Goal: Task Accomplishment & Management: Complete application form

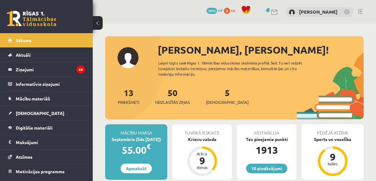
scroll to position [15, 0]
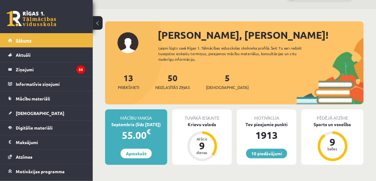
click at [71, 37] on link "Sākums" at bounding box center [46, 40] width 77 height 14
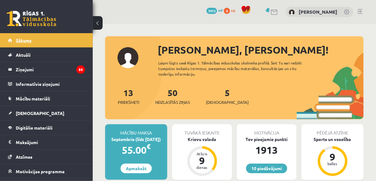
click at [41, 36] on link "Sākums" at bounding box center [46, 40] width 77 height 14
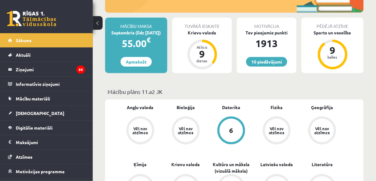
scroll to position [102, 0]
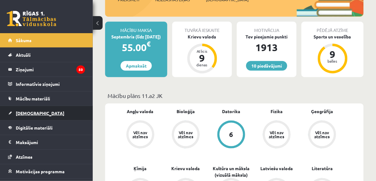
click at [45, 112] on link "[DEMOGRAPHIC_DATA]" at bounding box center [46, 113] width 77 height 14
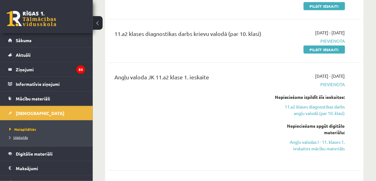
click at [21, 136] on span "Izlabotās" at bounding box center [18, 137] width 19 height 5
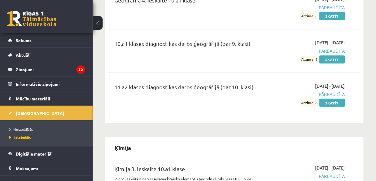
scroll to position [1314, 0]
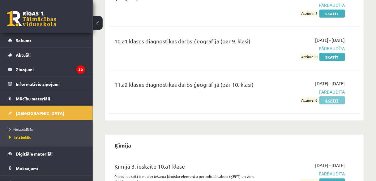
click at [341, 96] on link "Skatīt" at bounding box center [332, 100] width 26 height 8
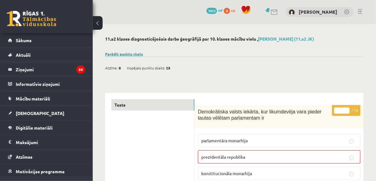
click at [136, 52] on link "Parādīt punktu skalu" at bounding box center [124, 53] width 38 height 5
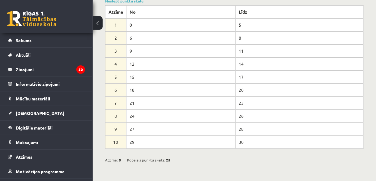
scroll to position [53, 0]
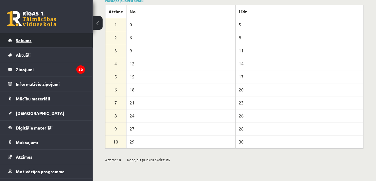
click at [76, 39] on link "Sākums" at bounding box center [46, 40] width 77 height 14
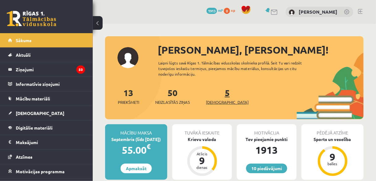
click at [214, 101] on span "[DEMOGRAPHIC_DATA]" at bounding box center [227, 102] width 43 height 6
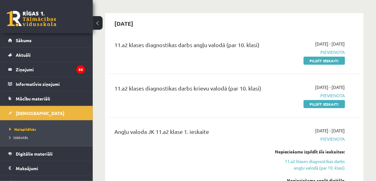
scroll to position [36, 0]
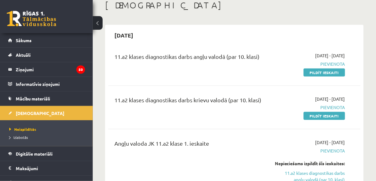
drag, startPoint x: 325, startPoint y: 115, endPoint x: 209, endPoint y: 27, distance: 146.1
click at [325, 115] on link "Pildīt ieskaiti" at bounding box center [324, 116] width 41 height 8
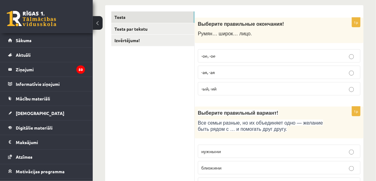
scroll to position [99, 0]
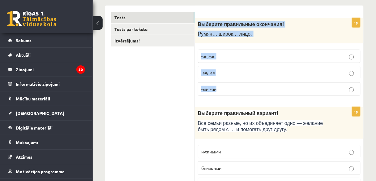
drag, startPoint x: 197, startPoint y: 22, endPoint x: 221, endPoint y: 79, distance: 61.8
click at [221, 79] on div "1p Выберите правильные окончания! Румян… широк… лицо. -ое, -ое -ая, -ая -ый, -ий" at bounding box center [279, 59] width 169 height 83
copy div "Выберите правильные окончания! Румян… широк… лицо. -ое, -ое -ая, -ая -ый, -ий"
click at [236, 59] on label "-ое, -ое" at bounding box center [279, 55] width 163 height 13
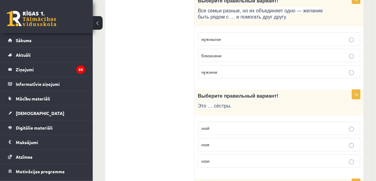
scroll to position [195, 0]
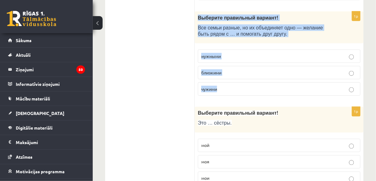
drag, startPoint x: 197, startPoint y: 15, endPoint x: 225, endPoint y: 86, distance: 76.9
click at [225, 86] on div "1p Выберите правильный вариант! Все семьи разные, но их объединяет одно — желан…" at bounding box center [279, 55] width 169 height 89
copy div "Выберите правильный вариант! Все семьи разные, но их объединяет одно — желание …"
click at [229, 74] on p "близкими" at bounding box center [279, 72] width 156 height 6
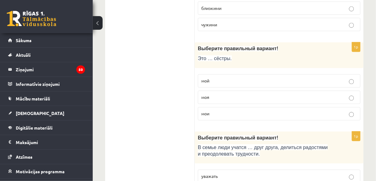
scroll to position [262, 0]
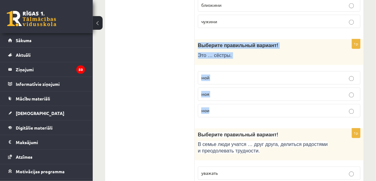
drag, startPoint x: 198, startPoint y: 44, endPoint x: 220, endPoint y: 101, distance: 60.7
click at [220, 101] on div "1p Выберите правильный вариант! Это … сёстры. мой моя мои" at bounding box center [279, 80] width 169 height 83
copy div "Выберите правильный вариант! Это … сёстры. мой моя мои"
click at [220, 110] on p "мои" at bounding box center [279, 110] width 156 height 6
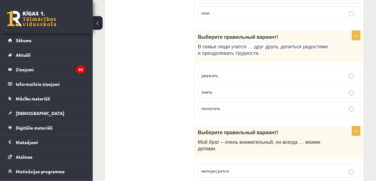
scroll to position [364, 0]
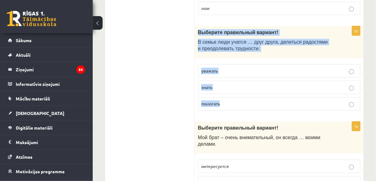
drag, startPoint x: 198, startPoint y: 30, endPoint x: 223, endPoint y: 94, distance: 68.9
click at [223, 94] on div "1p Выберите правильный вариант! В семье люди учатся … друг друга, делиться радо…" at bounding box center [279, 70] width 169 height 89
copy div "Выберите правильный вариант! В семье люди учатся … друг друга, делиться радостя…"
click at [256, 69] on p "уважать" at bounding box center [279, 70] width 156 height 6
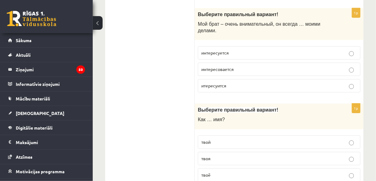
scroll to position [477, 0]
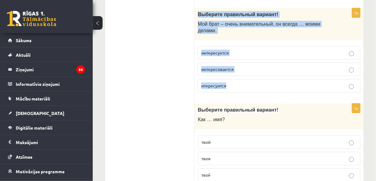
drag, startPoint x: 199, startPoint y: 12, endPoint x: 233, endPoint y: 72, distance: 69.3
click at [233, 72] on div "1p Выберите правильный вариант! Мой брат – очень внимательный, он всегда … моим…" at bounding box center [279, 52] width 169 height 89
copy div "Выберите правильный вариант! Мой брат – очень внимательный, он всегда … моими д…"
click at [225, 50] on span "интересуется" at bounding box center [215, 53] width 28 height 6
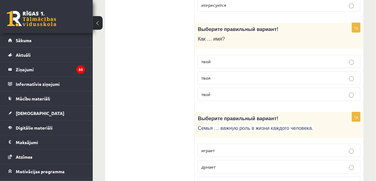
scroll to position [558, 0]
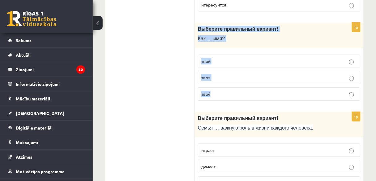
drag, startPoint x: 197, startPoint y: 18, endPoint x: 219, endPoint y: 79, distance: 65.2
click at [219, 79] on div "1p Выберите правильный вариант! Как … имя? твой твоя твоё" at bounding box center [279, 64] width 169 height 83
copy div "Выберите правильный вариант! Как … имя? твой твоя твоё"
click at [219, 91] on p "твоё" at bounding box center [279, 94] width 156 height 6
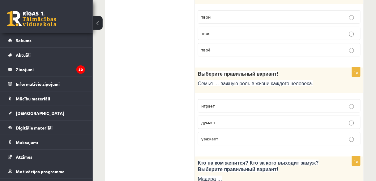
scroll to position [610, 0]
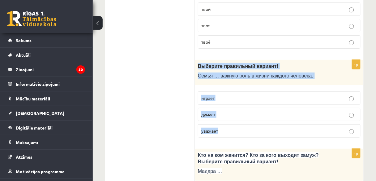
drag, startPoint x: 197, startPoint y: 55, endPoint x: 225, endPoint y: 121, distance: 72.0
click at [225, 121] on div "1p Выберите правильный вариант! Семья … важную роль в жизни каждого человека. и…" at bounding box center [279, 101] width 169 height 83
copy div "Выберите правильный вариант! Семья … важную роль в жизни каждого человека. игра…"
click at [231, 95] on p "играет" at bounding box center [279, 98] width 156 height 6
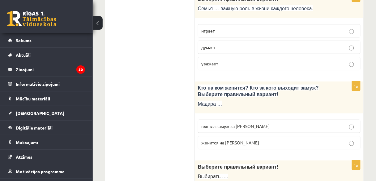
scroll to position [693, 0]
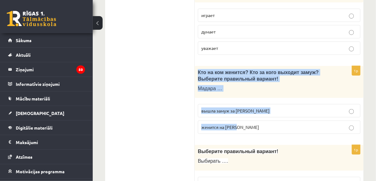
drag, startPoint x: 196, startPoint y: 60, endPoint x: 246, endPoint y: 112, distance: 71.9
click at [246, 112] on div "1p Кто на ком женится? Кто за кого выходит замуж? Выберите правильный вариант! …" at bounding box center [279, 102] width 169 height 73
copy div "Кто на ком женится? Кто за кого выходит замуж? Выберите правильный вариант! Мад…"
click at [200, 104] on label "вышла замуж за Марка" at bounding box center [279, 110] width 163 height 13
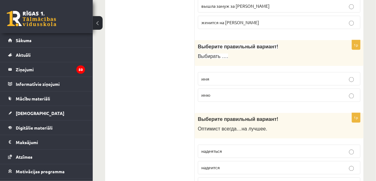
scroll to position [799, 0]
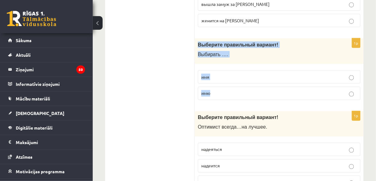
drag, startPoint x: 198, startPoint y: 34, endPoint x: 216, endPoint y: 79, distance: 47.7
click at [216, 79] on div "1p Выберите правильный вариант! Выбирать …. имя имю" at bounding box center [279, 71] width 169 height 66
copy div "Выберите правильный вариант! Выбирать …. имя имю"
click at [233, 74] on p "имя" at bounding box center [279, 77] width 156 height 6
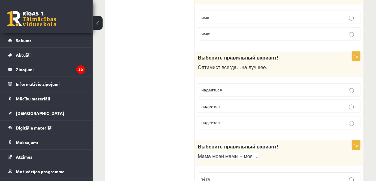
scroll to position [859, 0]
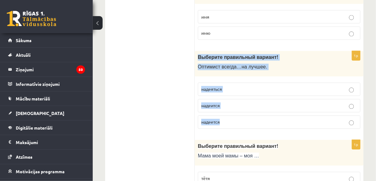
drag, startPoint x: 198, startPoint y: 44, endPoint x: 225, endPoint y: 104, distance: 65.6
click at [225, 104] on div "1p Выберите правильный вариант! О птимист всегда … на лучшее . надеяться надеит…" at bounding box center [279, 92] width 169 height 83
click at [243, 86] on p "надеяться" at bounding box center [279, 89] width 156 height 6
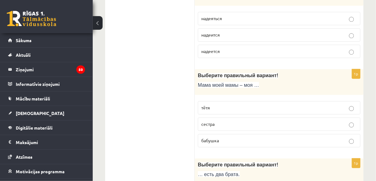
scroll to position [944, 0]
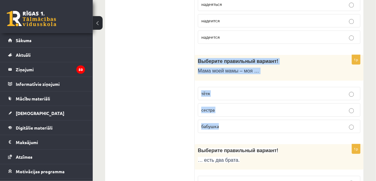
drag, startPoint x: 198, startPoint y: 48, endPoint x: 225, endPoint y: 112, distance: 70.2
click at [225, 112] on div "1p Выберите правильный вариант! Мама моей мамы – моя … тётя сестра бабушка" at bounding box center [279, 96] width 169 height 83
click at [233, 123] on p "бабушка" at bounding box center [279, 126] width 156 height 6
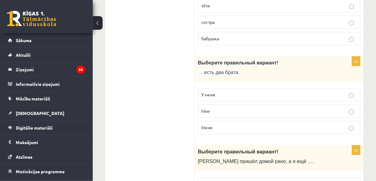
scroll to position [1032, 0]
click at [215, 91] on span "У меня" at bounding box center [208, 94] width 14 height 6
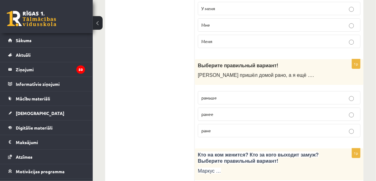
scroll to position [1118, 0]
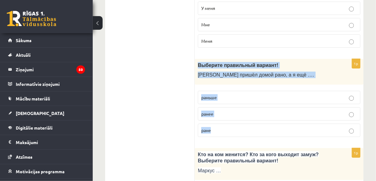
drag, startPoint x: 198, startPoint y: 49, endPoint x: 220, endPoint y: 109, distance: 64.7
click at [220, 109] on div "1p Выберите правильный вариант! Андрей пришёл домой рано, а я ещё …. раньше ран…" at bounding box center [279, 100] width 169 height 83
click at [229, 110] on p "ранее" at bounding box center [279, 113] width 156 height 6
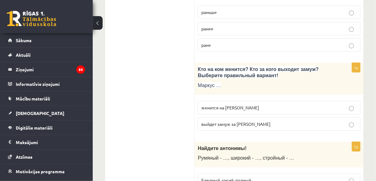
scroll to position [1213, 0]
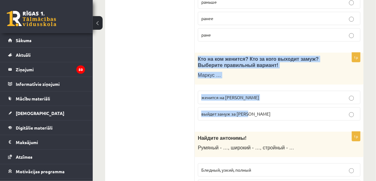
drag, startPoint x: 198, startPoint y: 43, endPoint x: 257, endPoint y: 96, distance: 79.0
click at [257, 96] on div "1p Кто на ком женится? Кто за кого выходит замуж? Выберите правильный вариант! …" at bounding box center [279, 89] width 169 height 73
click at [227, 94] on span "женится на Агнии" at bounding box center [230, 97] width 58 height 6
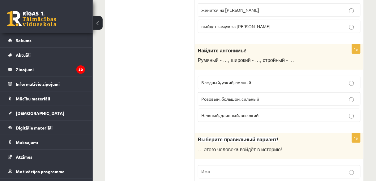
scroll to position [1300, 0]
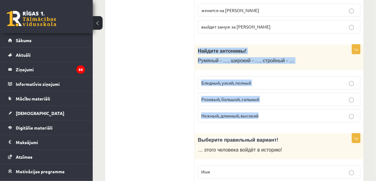
drag, startPoint x: 197, startPoint y: 36, endPoint x: 266, endPoint y: 98, distance: 92.8
click at [266, 98] on div "1p Найдите антонимы! Румяный - …, широкий - …, стройный - … Бледный, узкий, пол…" at bounding box center [279, 86] width 169 height 83
click at [226, 80] on span "Бледный, узкий, полный" at bounding box center [226, 83] width 50 height 6
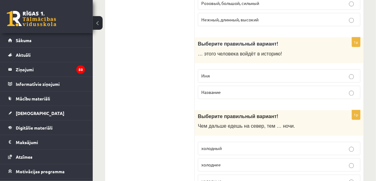
scroll to position [1396, 0]
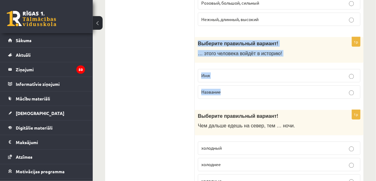
drag, startPoint x: 197, startPoint y: 27, endPoint x: 225, endPoint y: 71, distance: 51.9
click at [225, 71] on div "1p Выберите правильный вариант! … этого человека войдёт в историю! Имя Название" at bounding box center [279, 70] width 169 height 66
click at [214, 72] on p "Имя" at bounding box center [279, 75] width 156 height 6
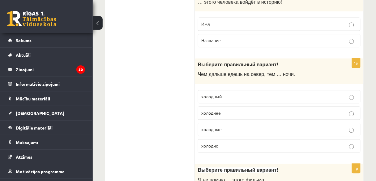
scroll to position [1449, 0]
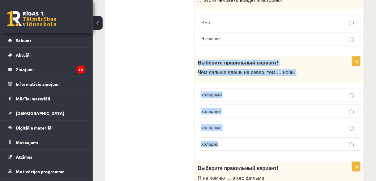
drag, startPoint x: 197, startPoint y: 44, endPoint x: 230, endPoint y: 123, distance: 86.2
click at [230, 123] on div "1p Выберите правильный вариант ! Чем дальше едешь на север, тем … ночи. холодны…" at bounding box center [279, 106] width 169 height 99
click at [239, 108] on p "холоднее" at bounding box center [279, 111] width 156 height 6
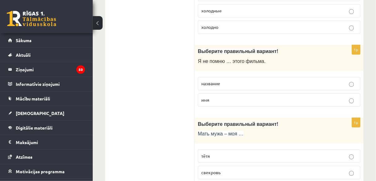
scroll to position [1568, 0]
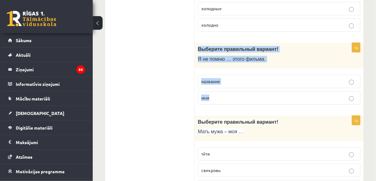
drag, startPoint x: 199, startPoint y: 31, endPoint x: 217, endPoint y: 75, distance: 47.6
click at [217, 75] on div "1p Выберите правильный вариант! Я не помню … этого фильма. название имя" at bounding box center [279, 76] width 169 height 66
click at [252, 91] on label "имя" at bounding box center [279, 97] width 163 height 13
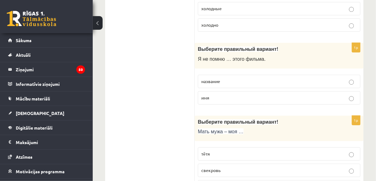
click at [260, 75] on label "название" at bounding box center [279, 81] width 163 height 13
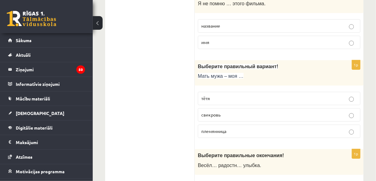
scroll to position [1625, 0]
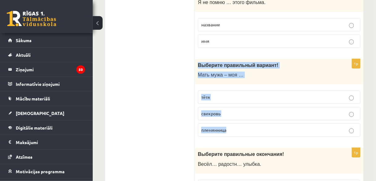
drag, startPoint x: 197, startPoint y: 47, endPoint x: 242, endPoint y: 103, distance: 71.3
click at [242, 103] on div "1p Выберите правильный вариант! Мать мужа – моя … тётя свекровь племянница" at bounding box center [279, 100] width 169 height 83
click at [214, 110] on span "свекровь" at bounding box center [210, 113] width 19 height 6
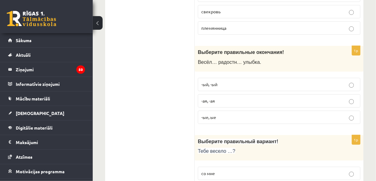
scroll to position [1727, 0]
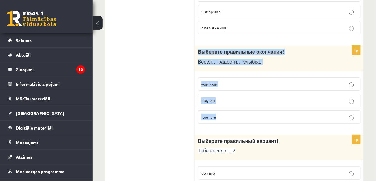
drag, startPoint x: 197, startPoint y: 31, endPoint x: 220, endPoint y: 96, distance: 68.9
click at [220, 96] on div "1p Выберите правильные окончания! Весёл… радостн… улыбка. -ый, -ый -ая, -ая -ые…" at bounding box center [279, 86] width 169 height 83
click at [226, 97] on p "-ая, -ая" at bounding box center [279, 100] width 156 height 6
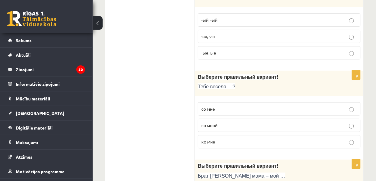
scroll to position [1791, 0]
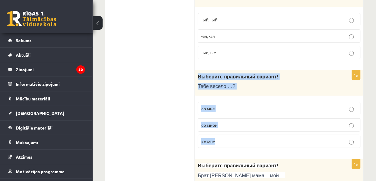
drag, startPoint x: 198, startPoint y: 57, endPoint x: 223, endPoint y: 115, distance: 63.8
click at [223, 115] on div "1p Выберите правильный вариант! Тебе весело …? со мне со мной ко мне" at bounding box center [279, 111] width 169 height 83
click at [208, 122] on span "со мной" at bounding box center [209, 125] width 16 height 6
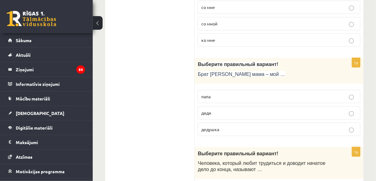
scroll to position [1893, 0]
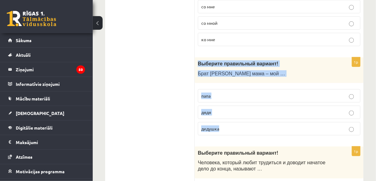
drag, startPoint x: 197, startPoint y: 42, endPoint x: 224, endPoint y: 105, distance: 67.8
click at [224, 105] on div "1p Выберите правильный вариант! Брат моей мама – мой … папа дядя дедушка" at bounding box center [279, 98] width 169 height 83
click at [231, 109] on p "дядя" at bounding box center [279, 112] width 156 height 6
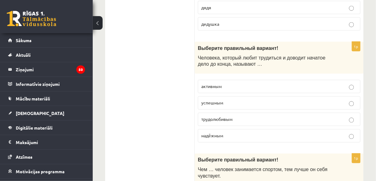
scroll to position [1997, 0]
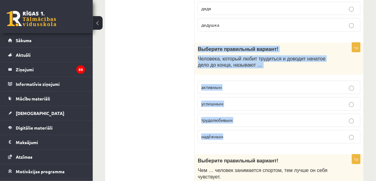
drag, startPoint x: 198, startPoint y: 27, endPoint x: 232, endPoint y: 111, distance: 91.0
click at [232, 111] on div "1p Выберите правильный вариант! Человека, который любит трудиться и доводит нач…" at bounding box center [279, 95] width 169 height 105
click at [216, 117] on span "трудолюбивым" at bounding box center [216, 120] width 31 height 6
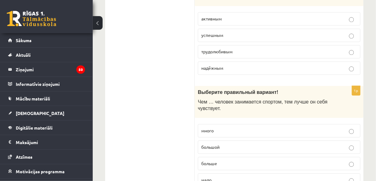
scroll to position [2072, 0]
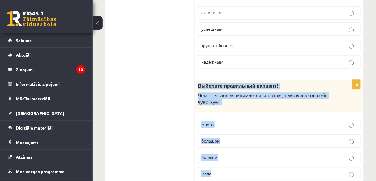
drag, startPoint x: 198, startPoint y: 65, endPoint x: 229, endPoint y: 145, distance: 86.0
click at [229, 145] on div "1p Выберите правильный вариант ! Чем … человек занимается спортом, тем лучше он…" at bounding box center [279, 131] width 169 height 105
click at [232, 154] on p "больше" at bounding box center [279, 157] width 156 height 6
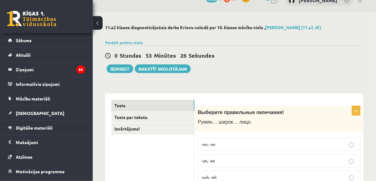
scroll to position [11, 0]
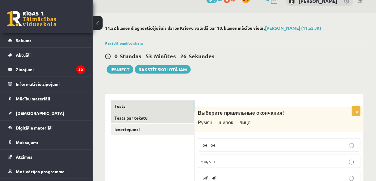
click at [147, 115] on link "Tests par tekstu" at bounding box center [152, 117] width 83 height 11
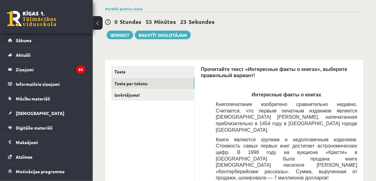
scroll to position [45, 0]
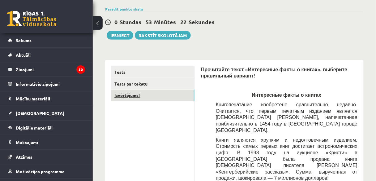
click at [175, 96] on link "Izvērtējums!" at bounding box center [152, 94] width 83 height 11
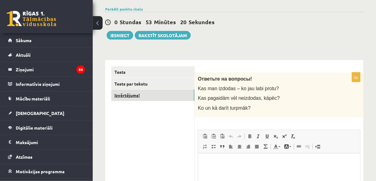
scroll to position [0, 0]
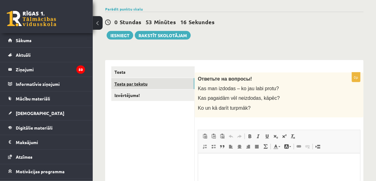
click at [184, 86] on link "Tests par tekstu" at bounding box center [152, 83] width 83 height 11
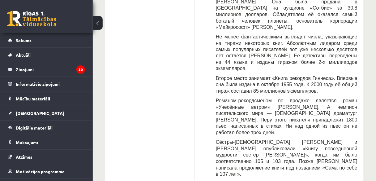
click at [277, 139] on span "Сёстры-американки Сара и Элизабет Дэлэни опубликовали «Книгу повседневной мудро…" at bounding box center [287, 157] width 142 height 37
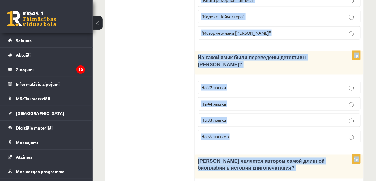
scroll to position [786, 0]
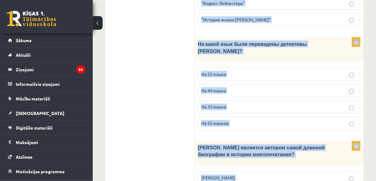
drag, startPoint x: 200, startPoint y: 29, endPoint x: 361, endPoint y: 183, distance: 222.4
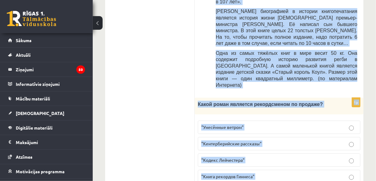
scroll to position [416, 0]
click at [233, 120] on label ""Унесённые ветром"" at bounding box center [279, 126] width 163 height 13
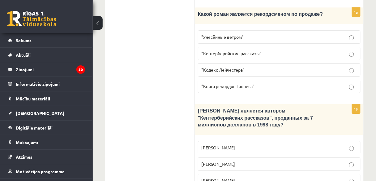
scroll to position [506, 0]
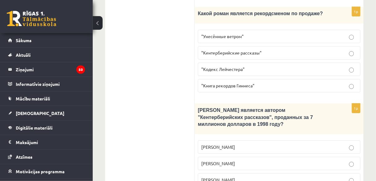
click at [233, 173] on label "Джефри Чосер" at bounding box center [279, 179] width 163 height 13
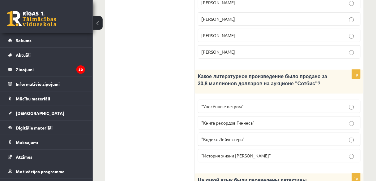
scroll to position [652, 0]
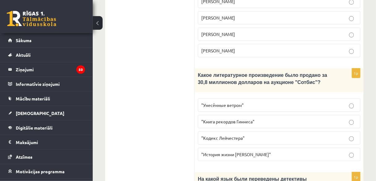
click at [230, 135] on span ""Кодекс Лейчестера"" at bounding box center [222, 138] width 43 height 6
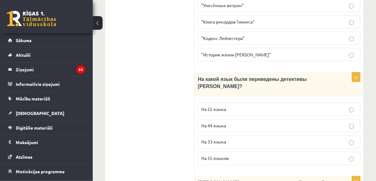
scroll to position [755, 0]
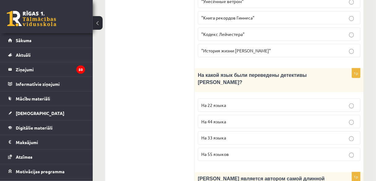
click at [237, 118] on p "На 44 языка" at bounding box center [279, 121] width 156 height 6
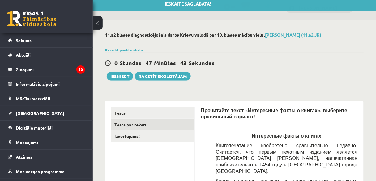
scroll to position [0, 0]
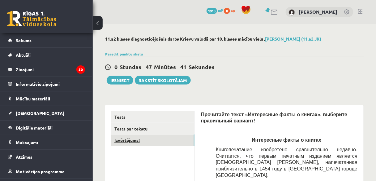
click at [139, 137] on link "Izvērtējums!" at bounding box center [152, 139] width 83 height 11
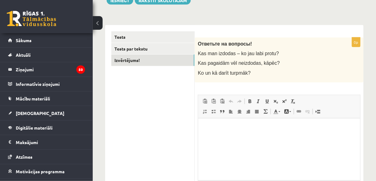
scroll to position [76, 0]
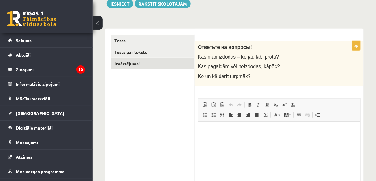
click at [229, 137] on html at bounding box center [279, 130] width 162 height 19
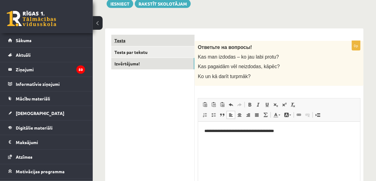
click at [178, 37] on link "Tests" at bounding box center [152, 40] width 83 height 11
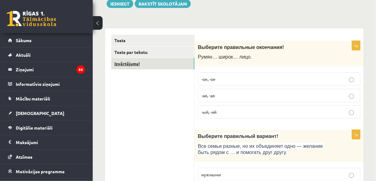
click at [176, 62] on link "Izvērtējums!" at bounding box center [152, 63] width 83 height 11
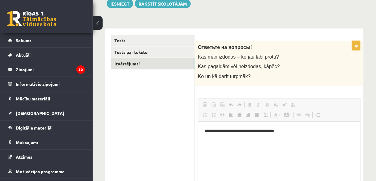
scroll to position [0, 0]
click at [292, 130] on p "**********" at bounding box center [279, 130] width 150 height 6
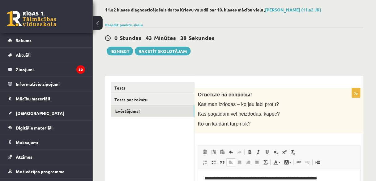
scroll to position [29, 0]
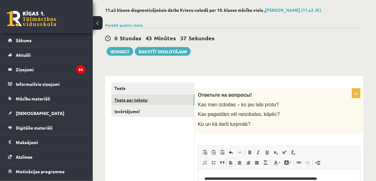
click at [167, 97] on link "Tests par tekstu" at bounding box center [152, 99] width 83 height 11
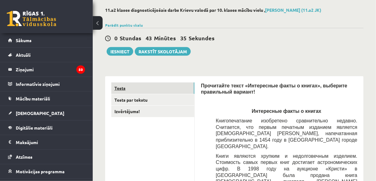
click at [171, 89] on link "Tests" at bounding box center [152, 87] width 83 height 11
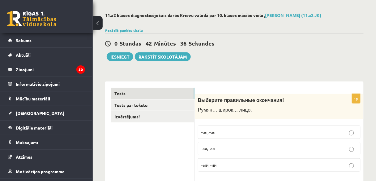
scroll to position [0, 0]
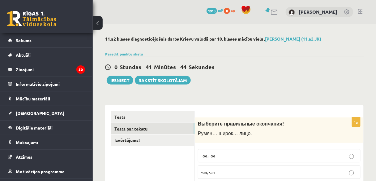
click at [141, 129] on link "Tests par tekstu" at bounding box center [152, 128] width 83 height 11
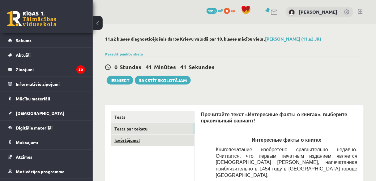
click at [136, 143] on link "Izvērtējums!" at bounding box center [152, 139] width 83 height 11
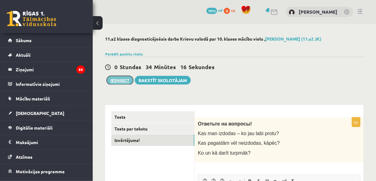
click at [115, 78] on button "Iesniegt" at bounding box center [120, 80] width 27 height 9
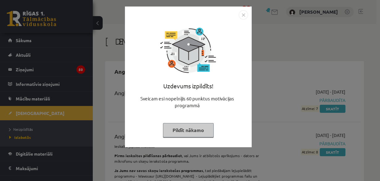
click at [192, 130] on button "Pildīt nākamo" at bounding box center [188, 130] width 51 height 14
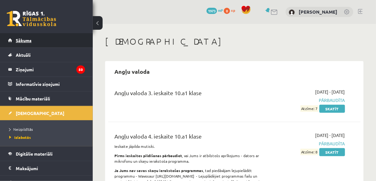
click at [69, 39] on link "Sākums" at bounding box center [46, 40] width 77 height 14
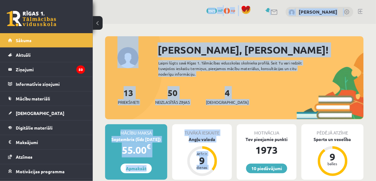
drag, startPoint x: 244, startPoint y: 119, endPoint x: 154, endPoint y: -22, distance: 166.8
click at [154, 0] on html "10 Dāvanas 1973 mP 0 xp [PERSON_NAME] Sākums Aktuāli Kā mācīties eSKOLĀ Kontakt…" at bounding box center [188, 90] width 376 height 181
click at [156, 61] on div "[PERSON_NAME], [PERSON_NAME]! Laipni lūgts savā Rīgas 1. Tālmācības vidusskolas…" at bounding box center [234, 80] width 259 height 77
